Goal: Find specific page/section: Find specific page/section

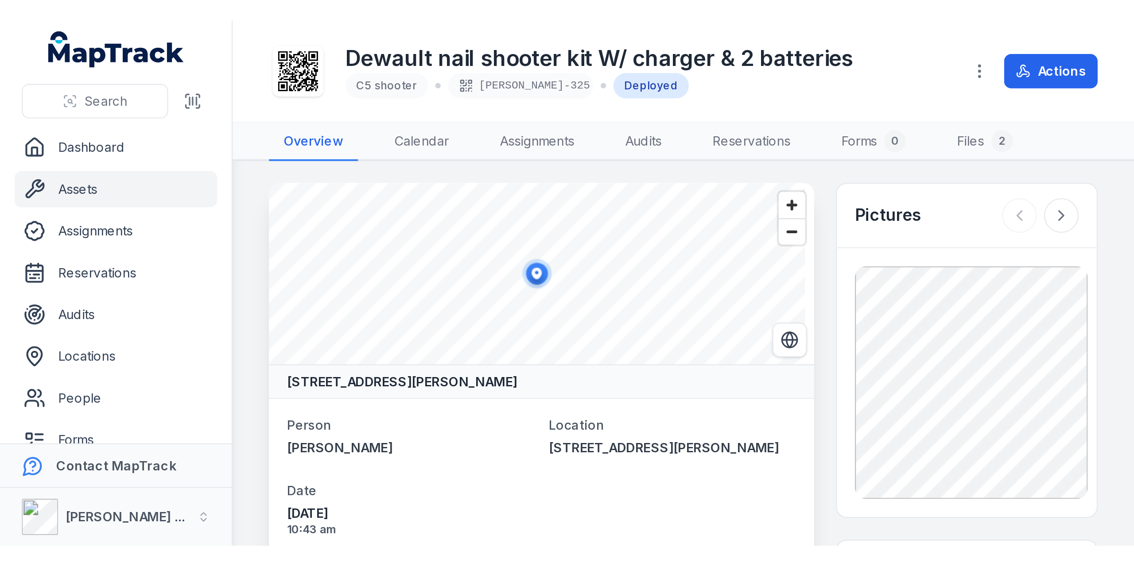
scroll to position [262, 0]
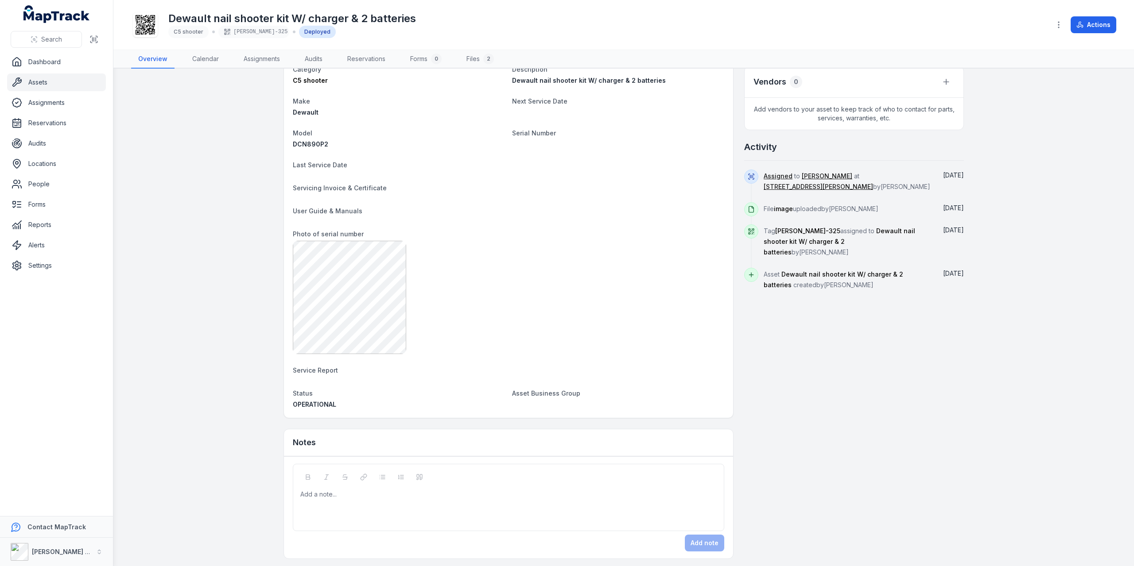
click at [40, 83] on link "Assets" at bounding box center [56, 83] width 99 height 18
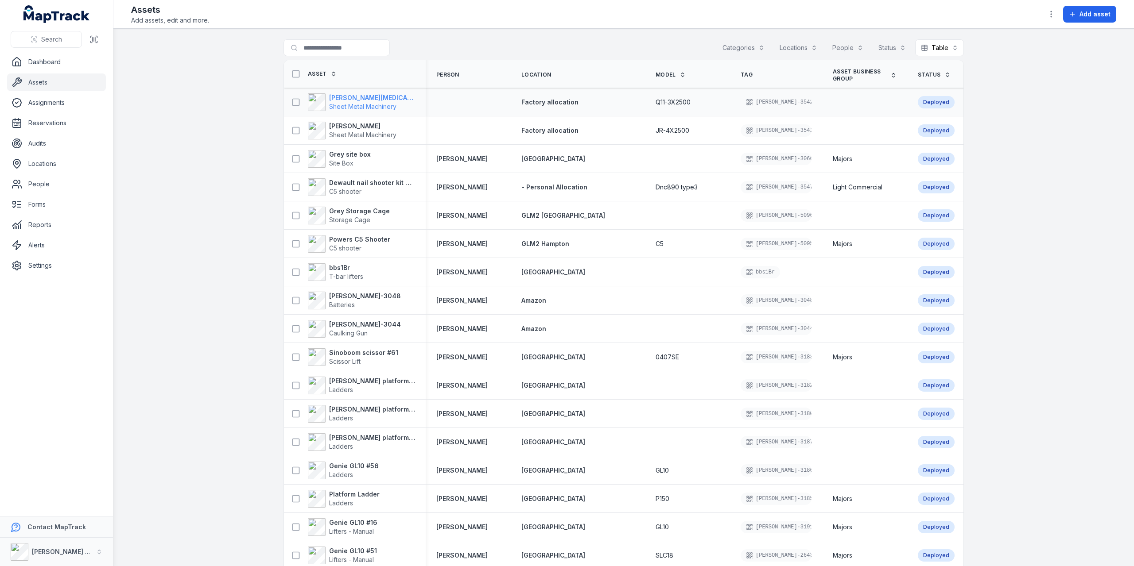
click at [362, 97] on strong "[PERSON_NAME][MEDICAL_DATA]" at bounding box center [372, 97] width 86 height 9
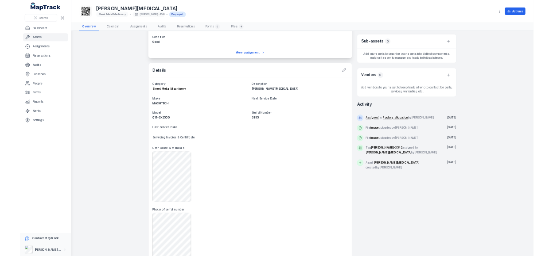
scroll to position [177, 0]
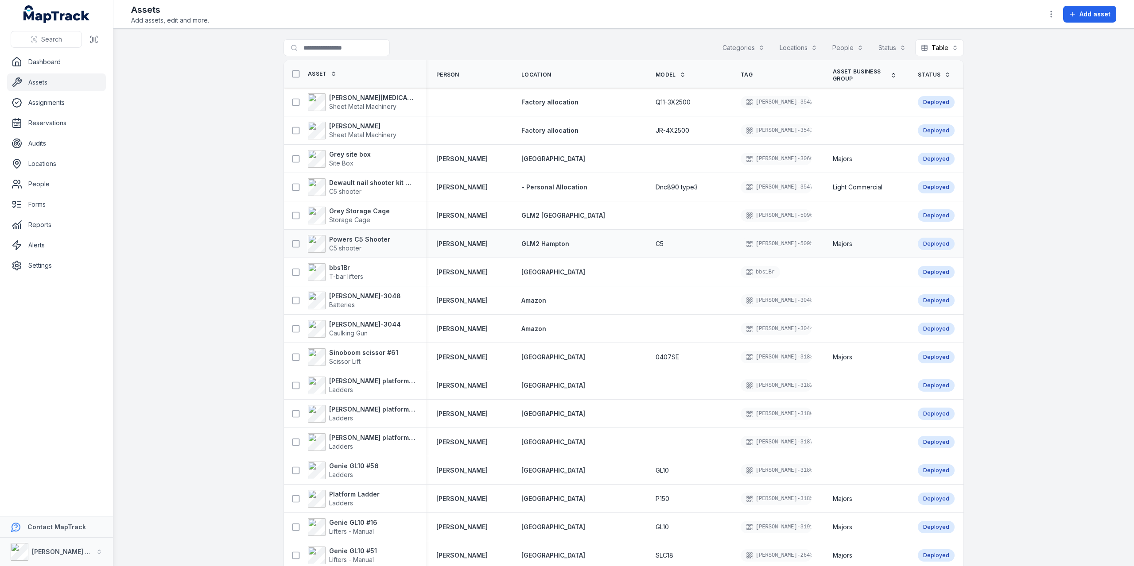
click at [399, 232] on div "Powers C5 Shooter C5 shooter" at bounding box center [355, 244] width 142 height 25
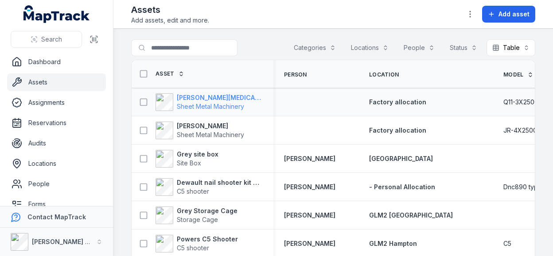
click at [205, 95] on strong "[PERSON_NAME][MEDICAL_DATA]" at bounding box center [220, 97] width 86 height 9
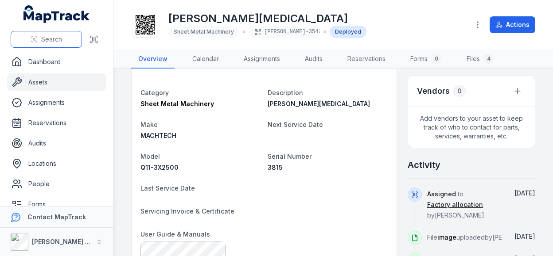
scroll to position [266, 0]
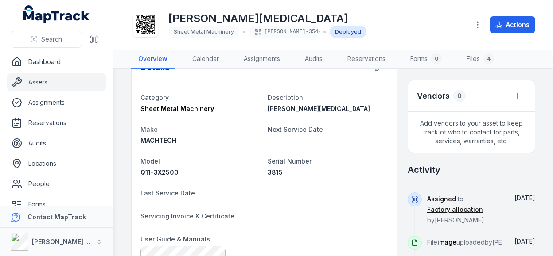
click at [36, 76] on link "Assets" at bounding box center [56, 83] width 99 height 18
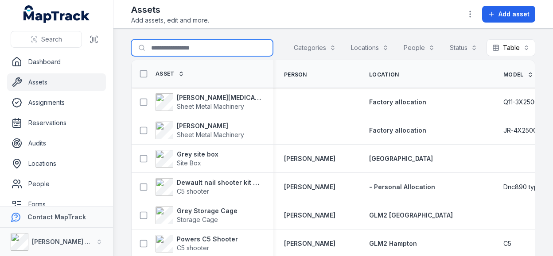
click at [203, 52] on input "Search for assets" at bounding box center [202, 47] width 142 height 17
type input "********"
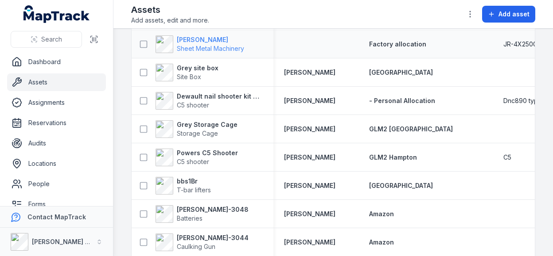
scroll to position [89, 0]
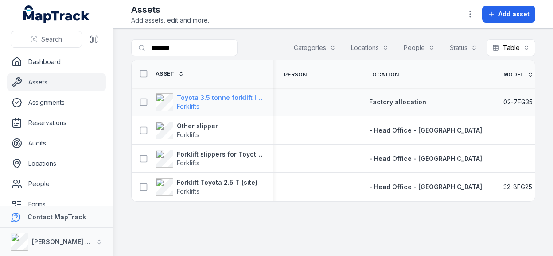
click at [209, 95] on strong "Toyota 3.5 tonne forklift lpg" at bounding box center [220, 97] width 86 height 9
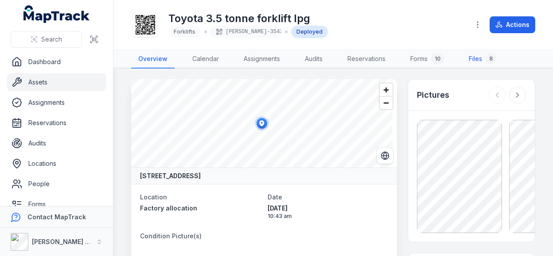
click at [480, 59] on link "Files 8" at bounding box center [482, 59] width 42 height 19
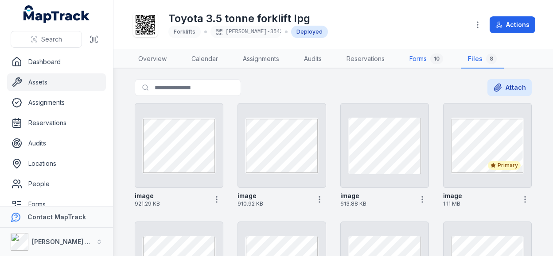
click at [422, 58] on link "Forms 10" at bounding box center [426, 59] width 48 height 19
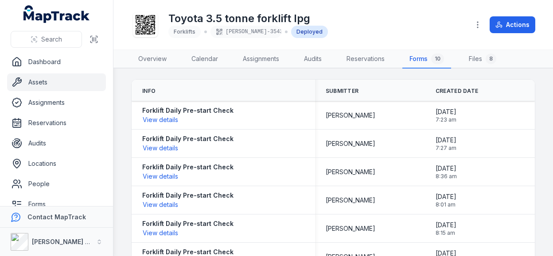
click at [65, 81] on link "Assets" at bounding box center [56, 83] width 99 height 18
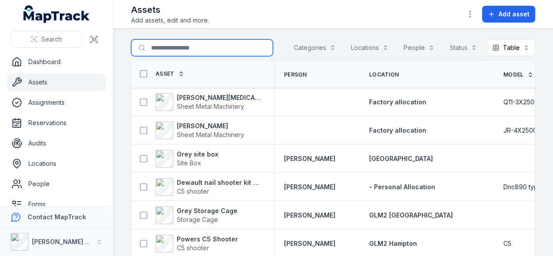
click at [170, 50] on input "Search for assets" at bounding box center [202, 47] width 142 height 17
click at [178, 46] on input "*******" at bounding box center [202, 47] width 142 height 17
type input "******"
